Goal: Task Accomplishment & Management: Use online tool/utility

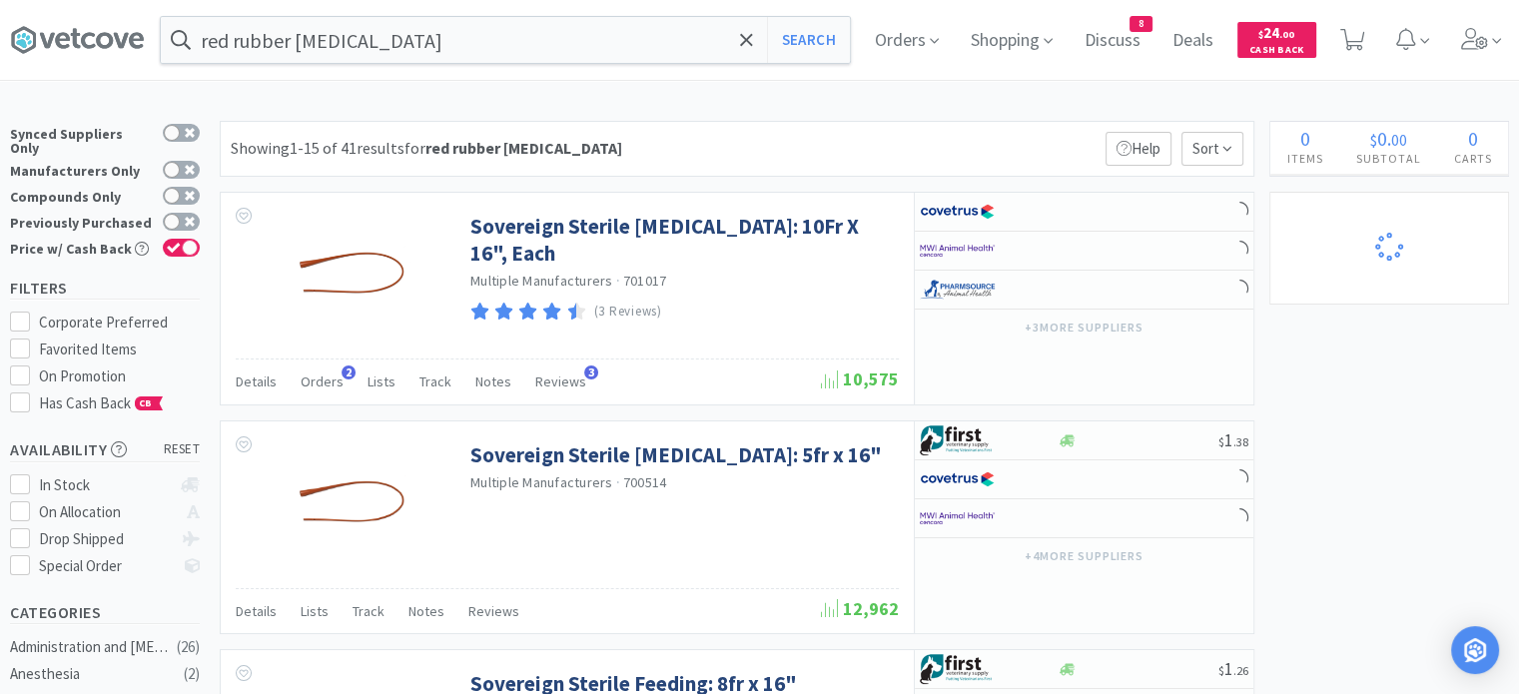
select select "1"
select select "5"
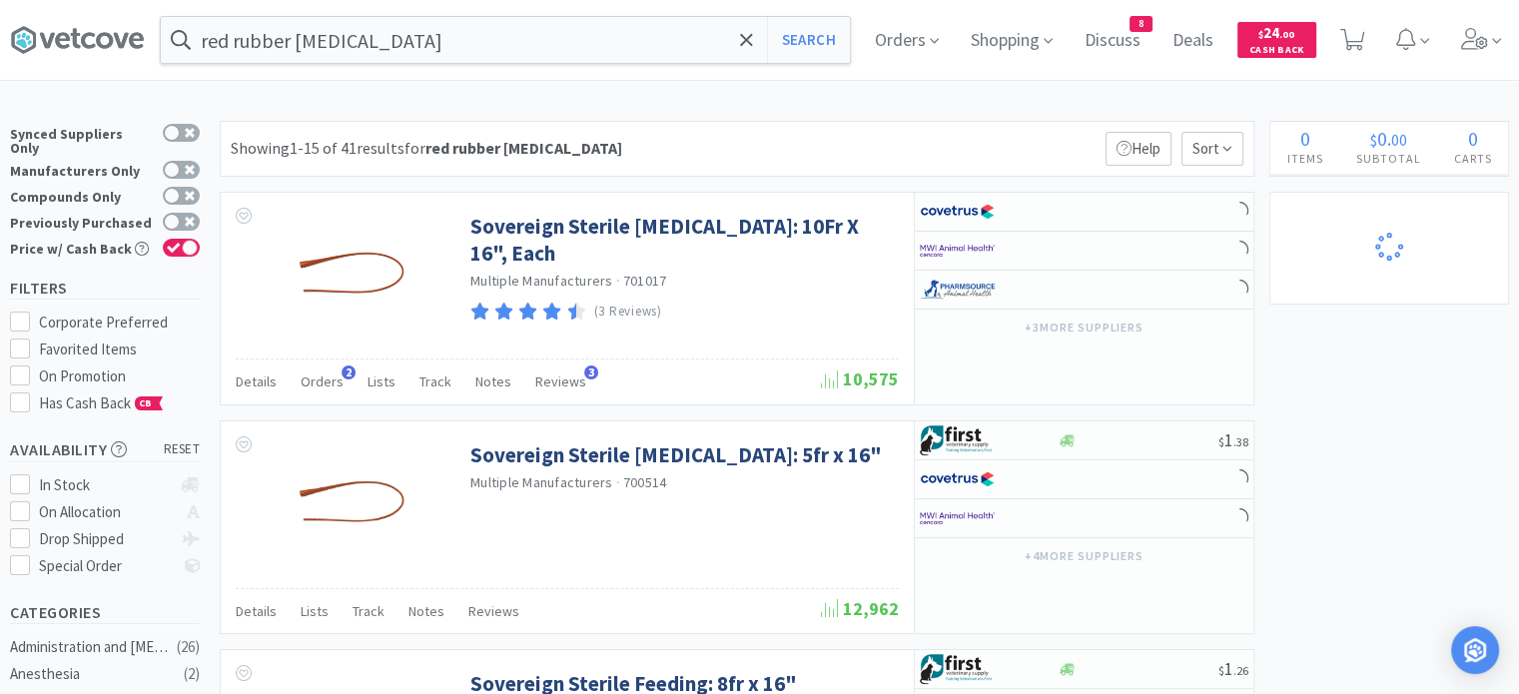
select select "1"
select select "3"
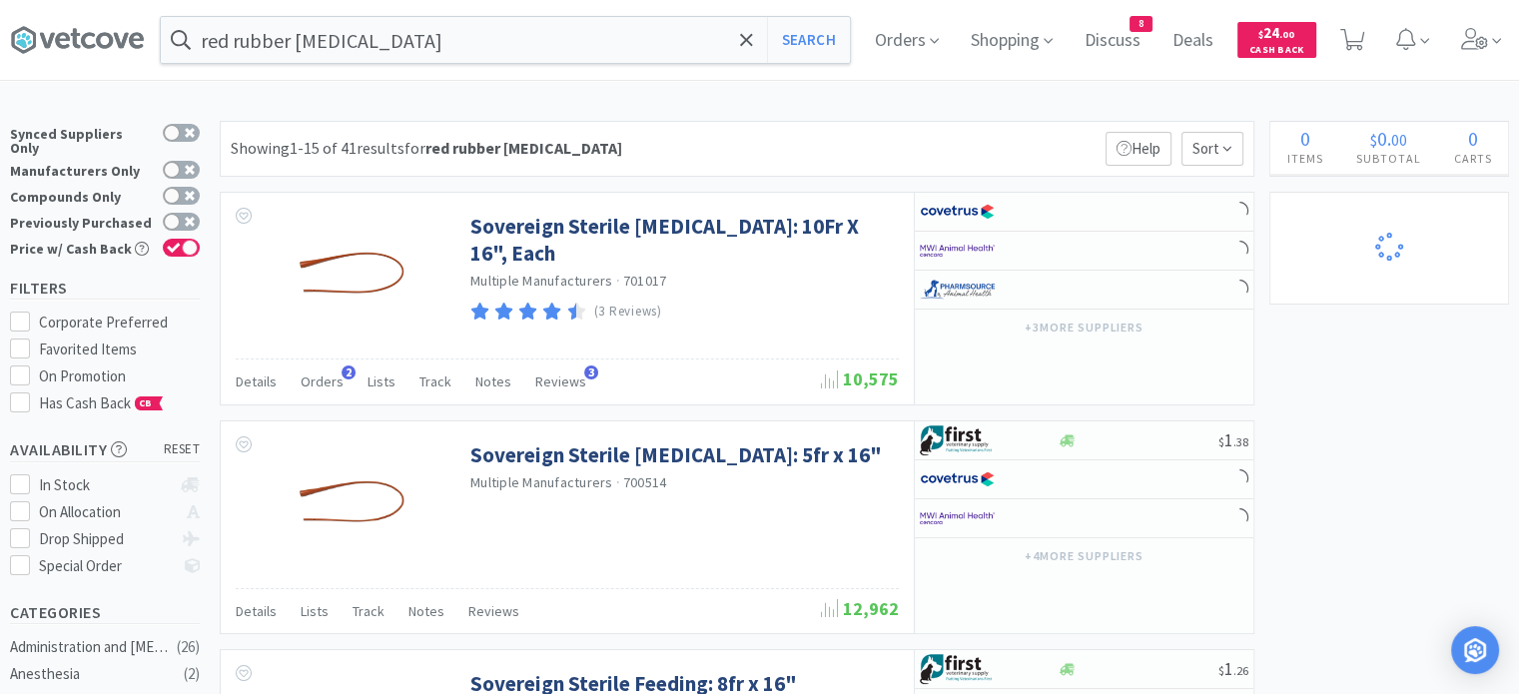
select select "2"
select select "6"
select select "4"
select select "2"
select select "1"
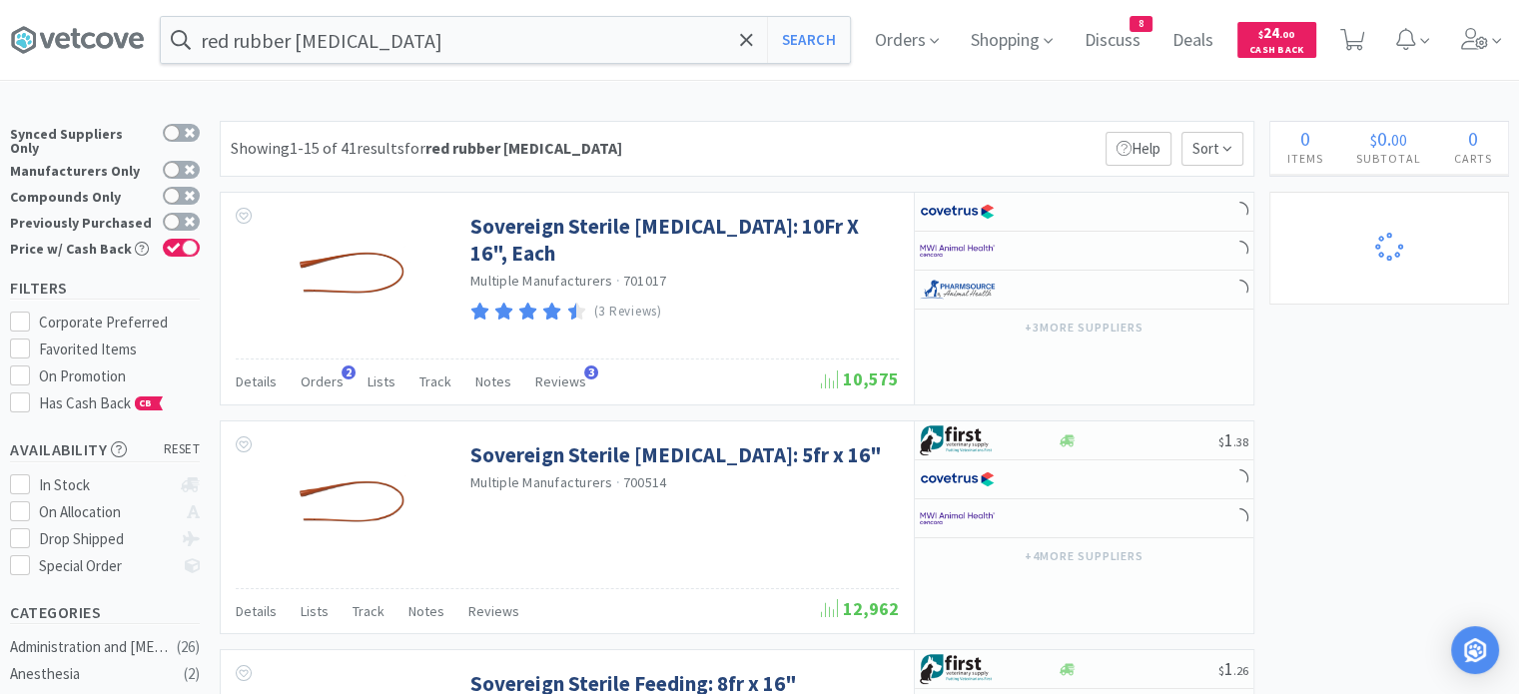
select select "1"
select select "3"
select select "1"
select select "4"
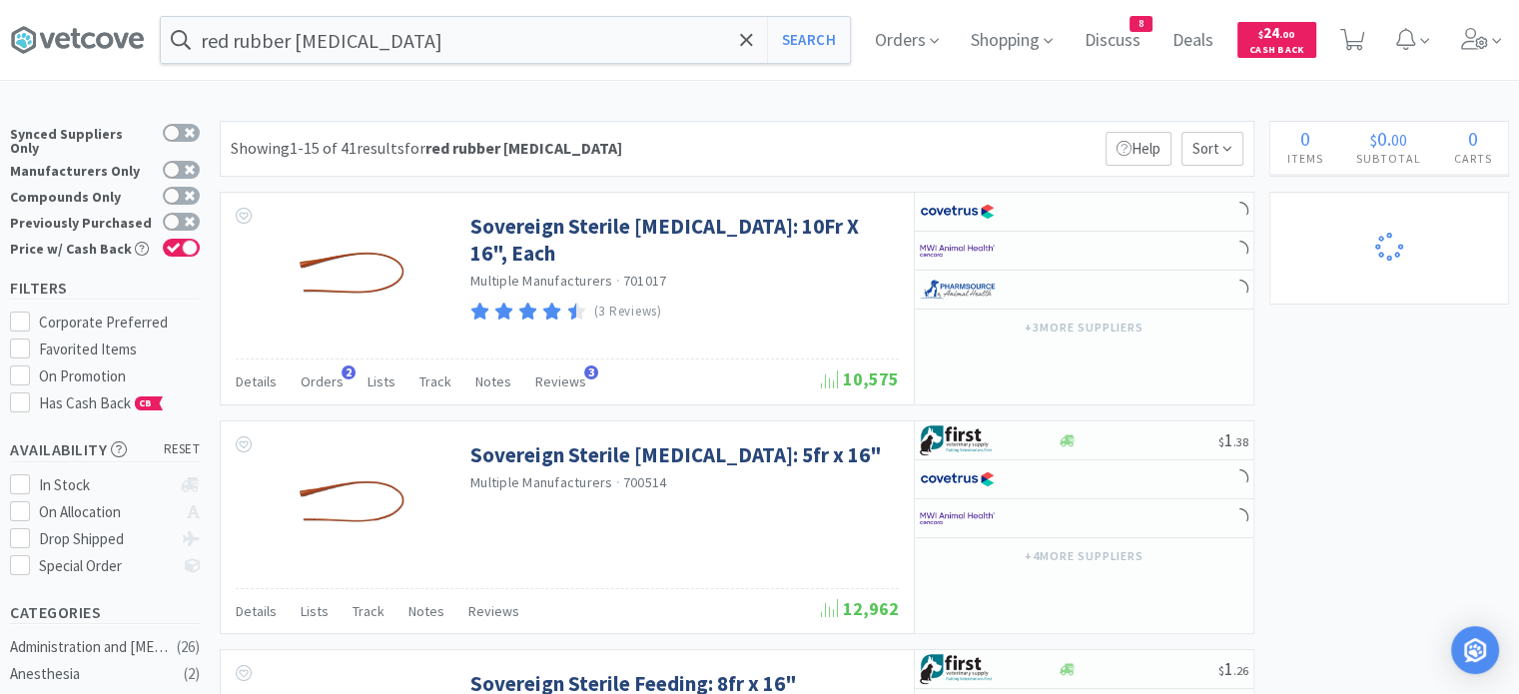
select select "1"
select select "3"
select select "1"
select select "4"
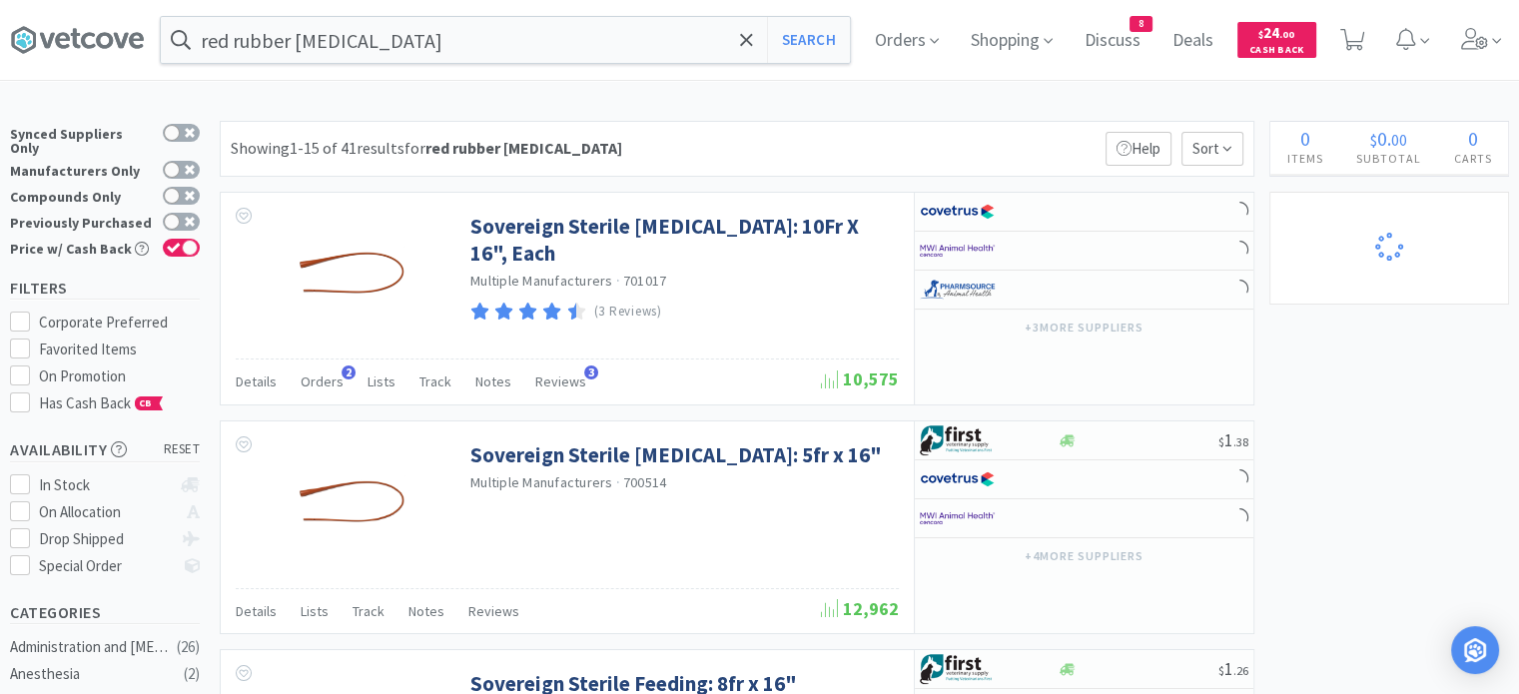
select select "2"
select select "3"
select select "6"
select select "1"
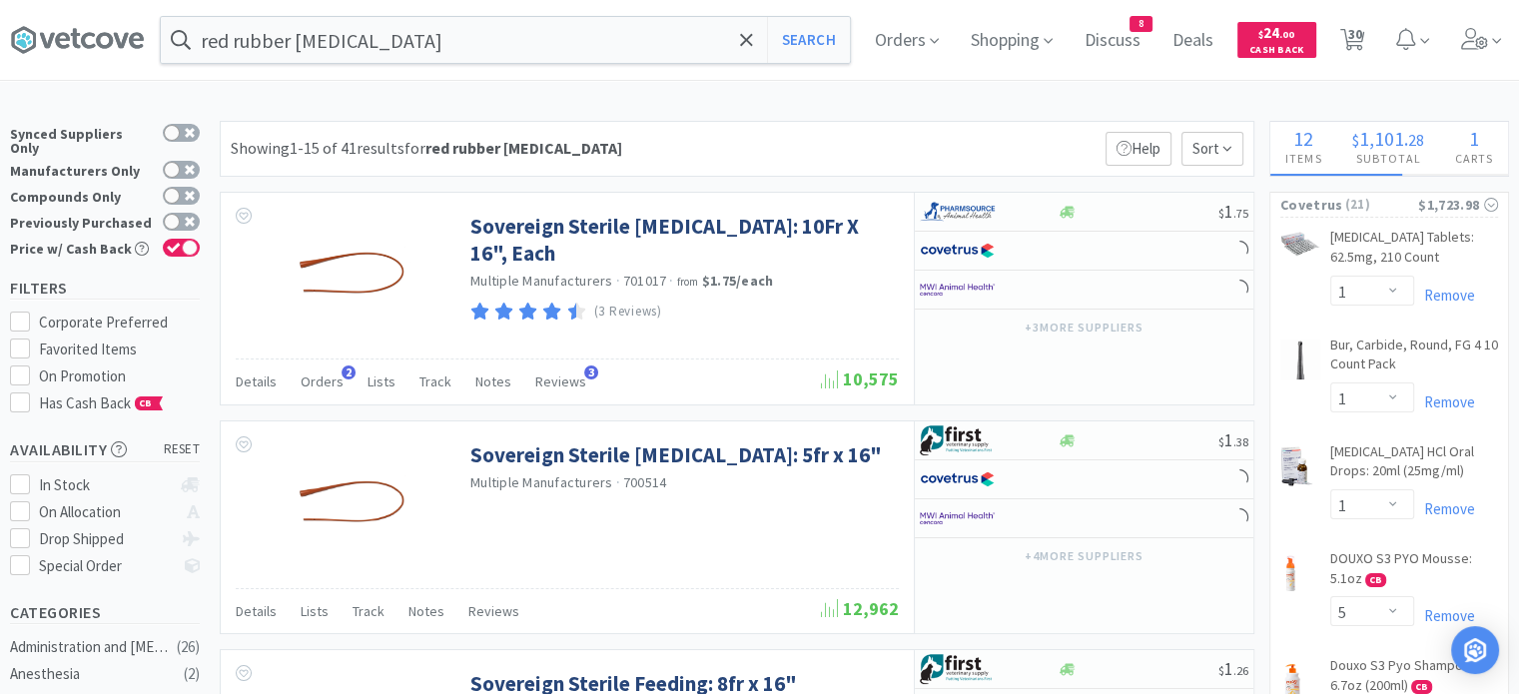
select select "1"
select select "3"
select select "5"
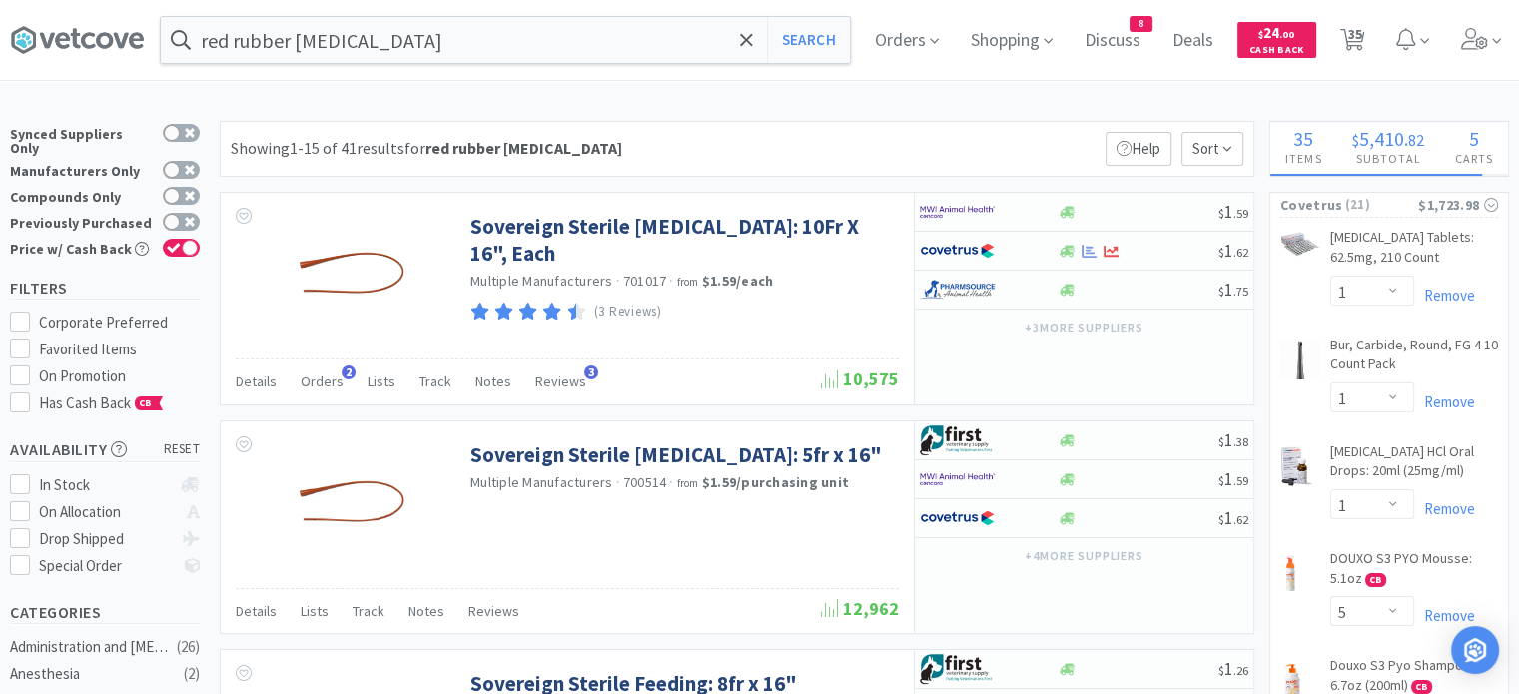
select select "3"
select select "2"
select select "3"
select select "2"
select select "6"
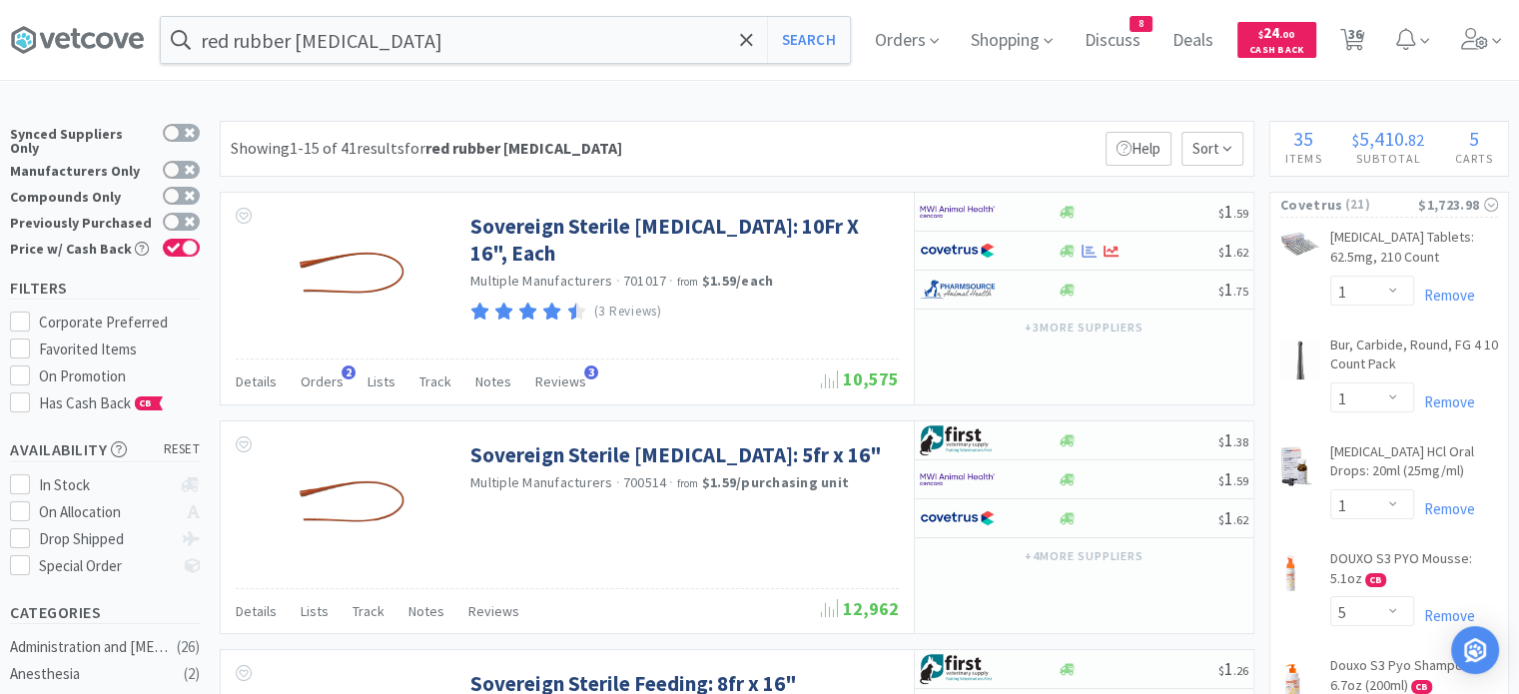
select select "4"
select select "2"
select select "1"
select select "3"
select select "1"
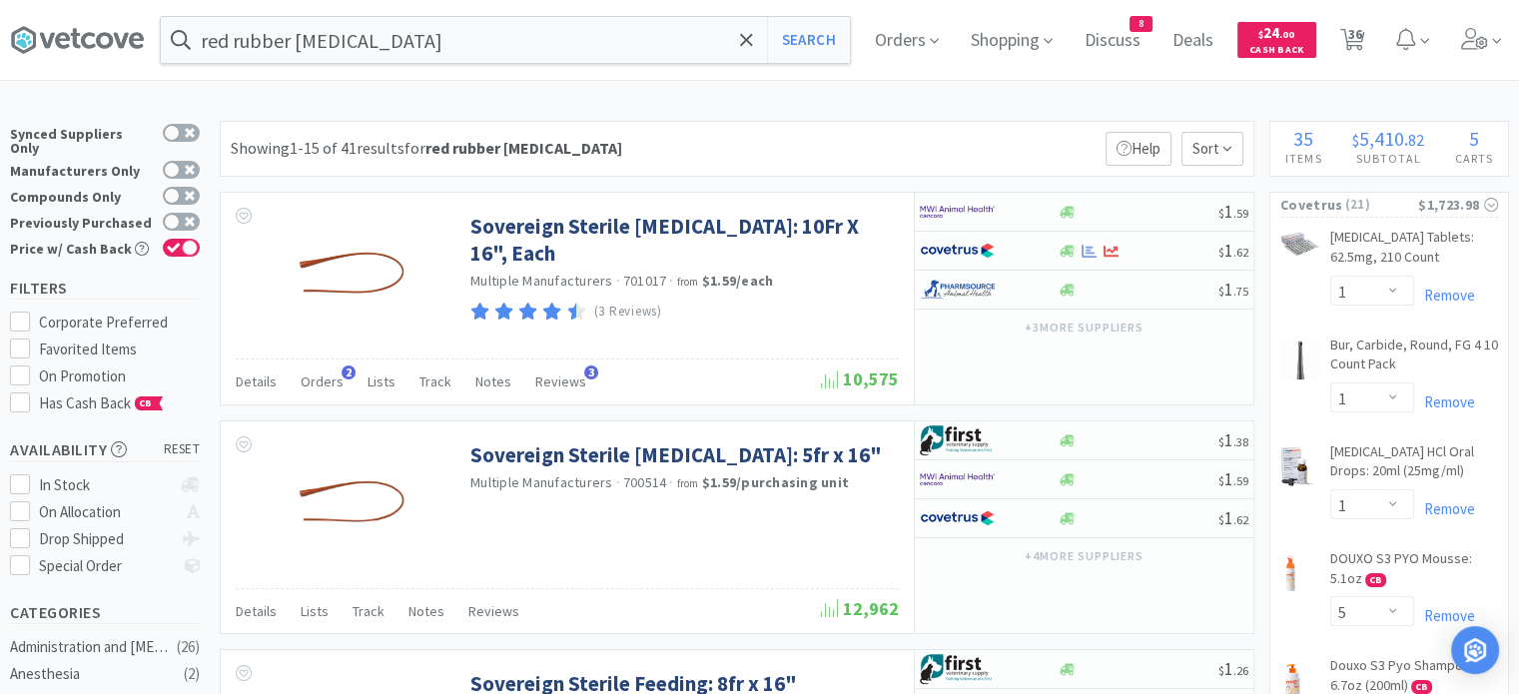
select select "4"
select select "1"
select select "2"
select select "1"
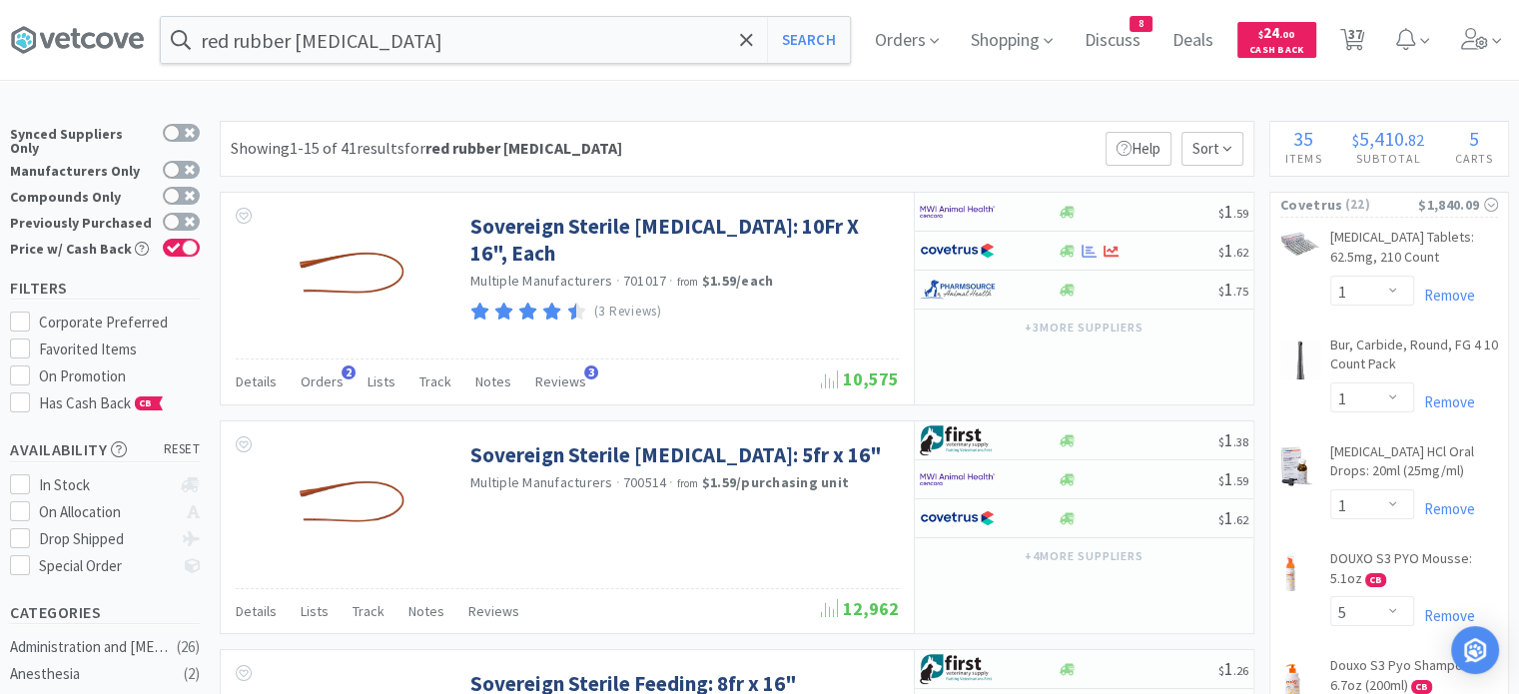
select select "3"
select select "1"
select select "4"
select select "1"
